Goal: Task Accomplishment & Management: Manage account settings

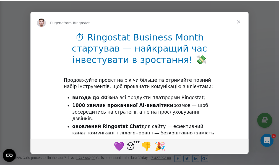
scroll to position [166, 0]
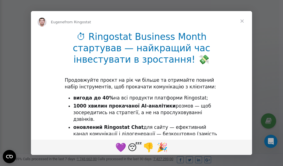
click at [242, 21] on span "Close" at bounding box center [242, 21] width 20 height 20
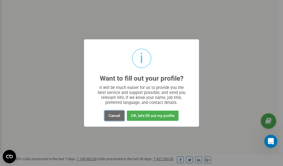
click at [115, 115] on button "Cancel" at bounding box center [115, 115] width 20 height 10
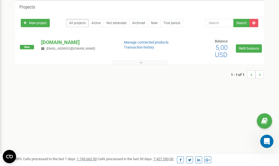
scroll to position [0, 0]
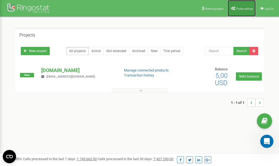
click at [242, 9] on span "Profile settings" at bounding box center [244, 8] width 17 height 3
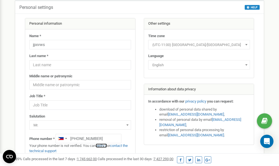
click at [104, 146] on link "verify it" at bounding box center [101, 145] width 11 height 4
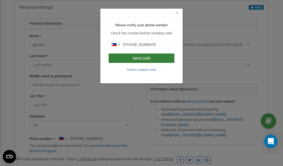
click at [143, 58] on button "Send code" at bounding box center [142, 57] width 66 height 9
